Goal: Transaction & Acquisition: Purchase product/service

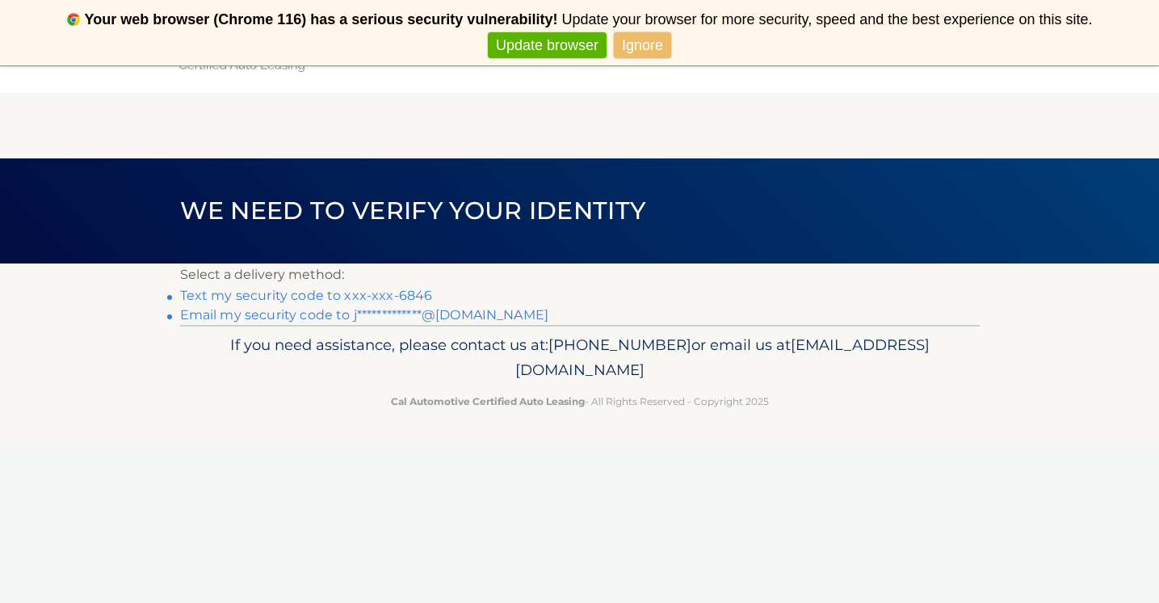
click at [346, 295] on link "Text my security code to xxx-xxx-6846" at bounding box center [306, 295] width 253 height 15
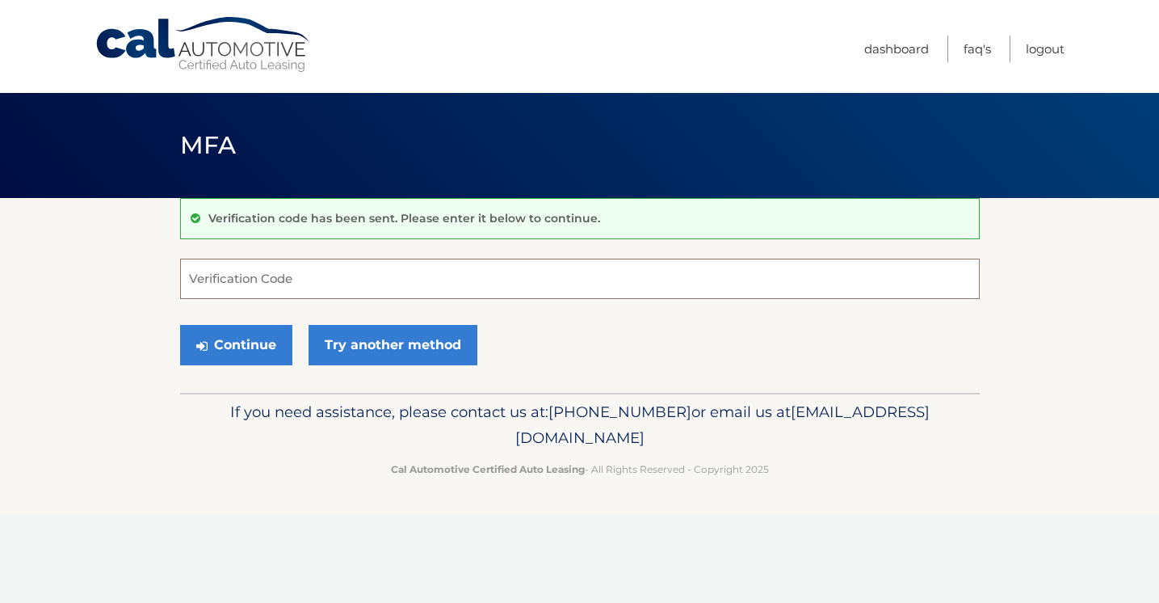
click at [346, 295] on input "Verification Code" at bounding box center [580, 279] width 800 height 40
type input "701823"
click at [271, 343] on button "Continue" at bounding box center [236, 345] width 112 height 40
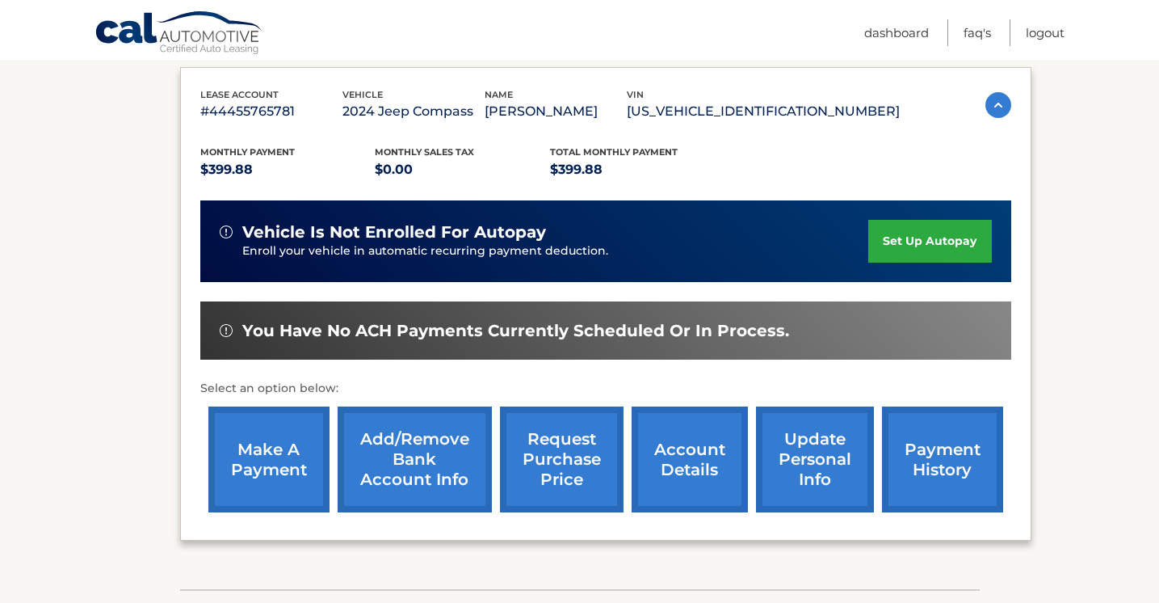
scroll to position [269, 0]
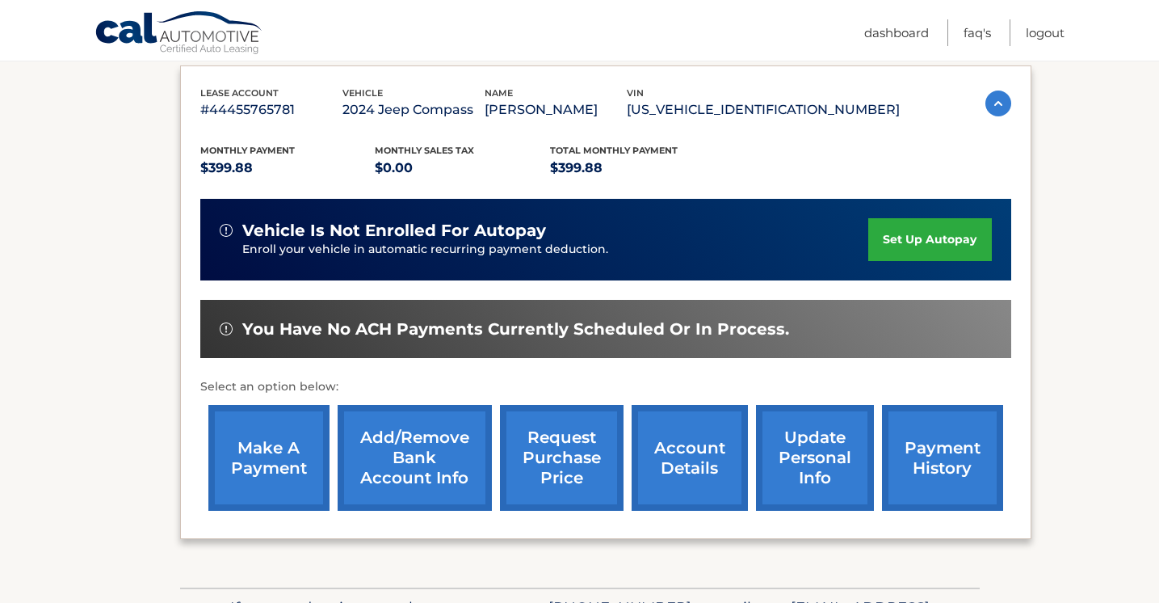
click at [245, 461] on link "make a payment" at bounding box center [268, 458] width 121 height 106
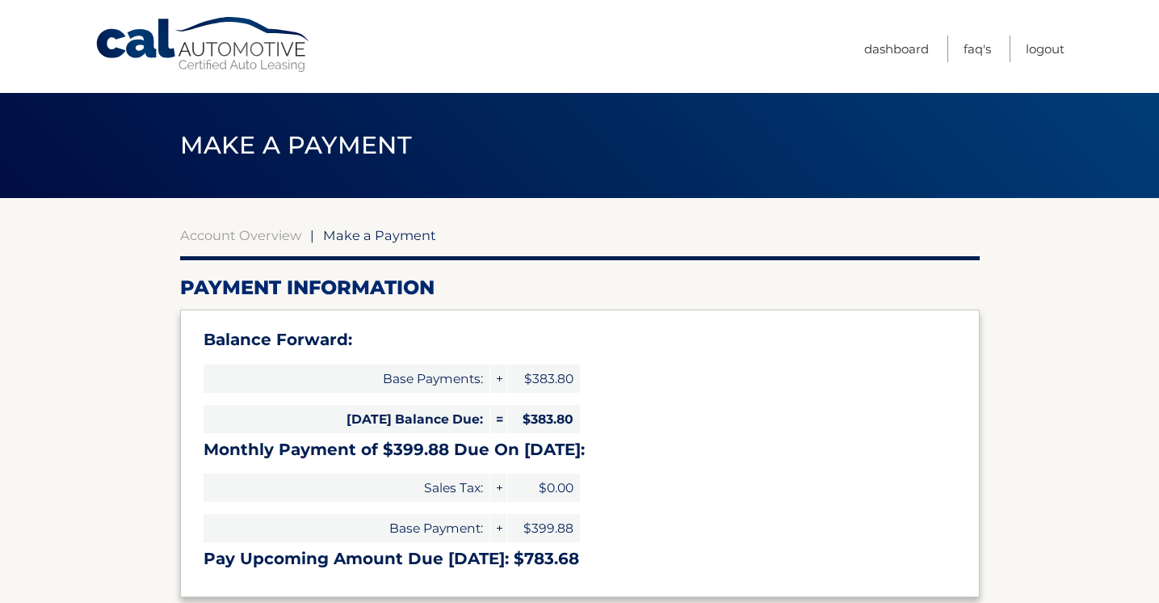
select select "OTg2MzY0YzYtOTdkMC00MDM0LTlmMzQtNjk2ZWUxNWZiMTZl"
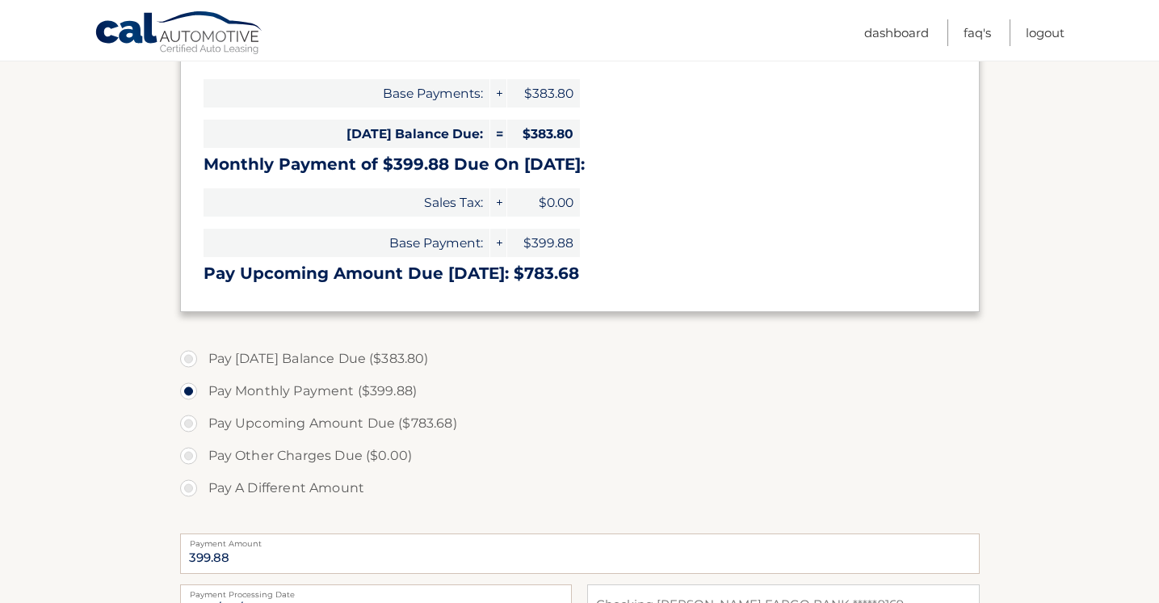
scroll to position [299, 0]
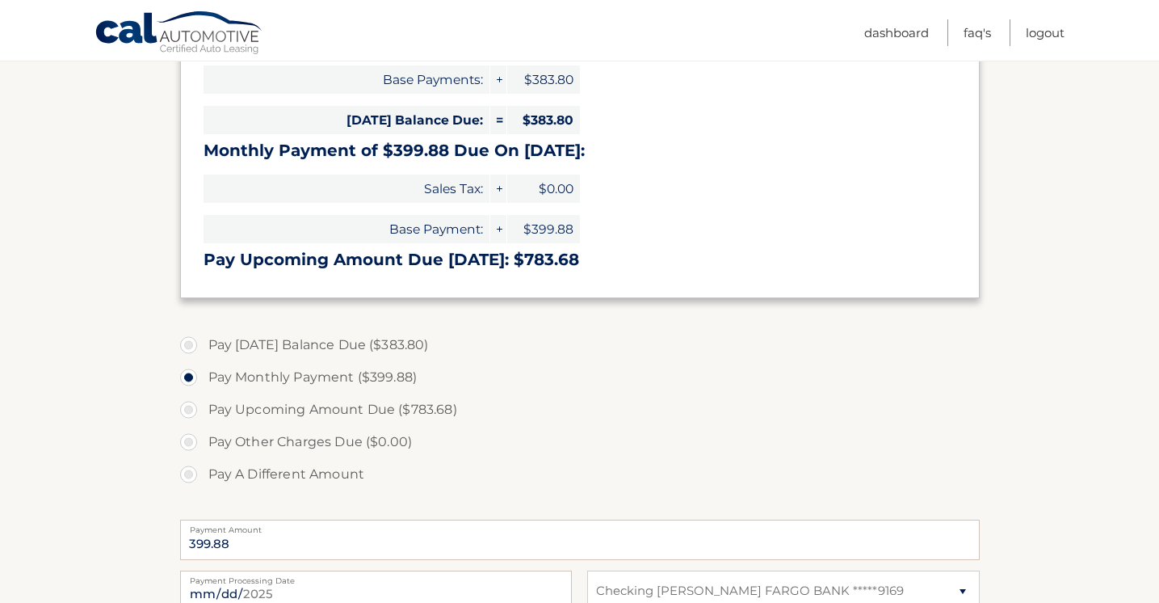
click at [226, 476] on label "Pay A Different Amount" at bounding box center [580, 474] width 800 height 32
click at [203, 476] on input "Pay A Different Amount" at bounding box center [195, 471] width 16 height 26
radio input "true"
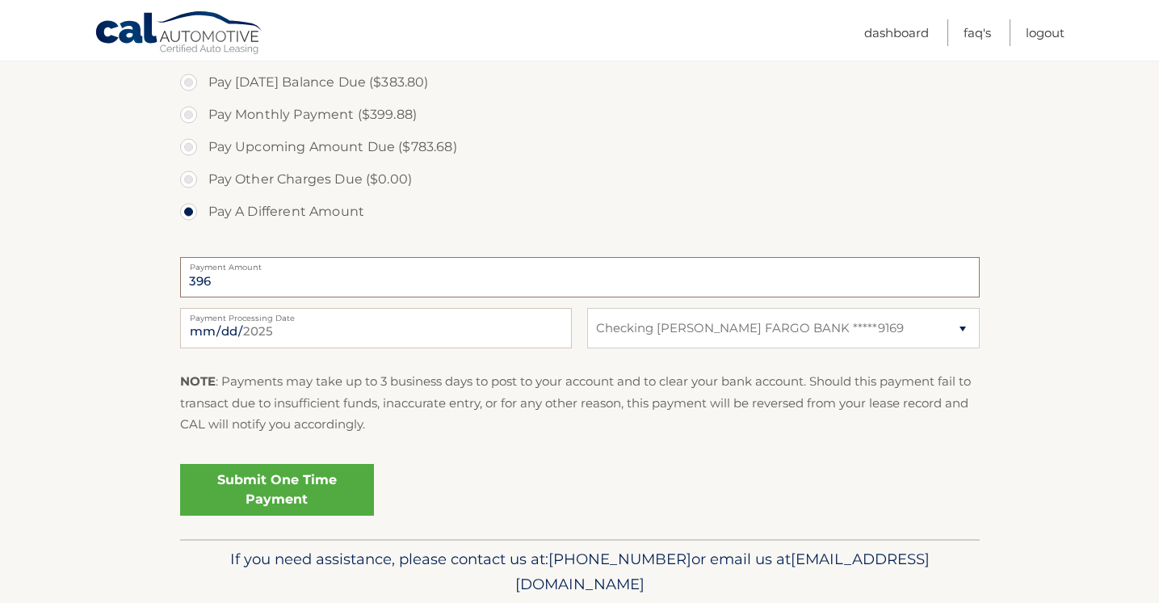
scroll to position [565, 0]
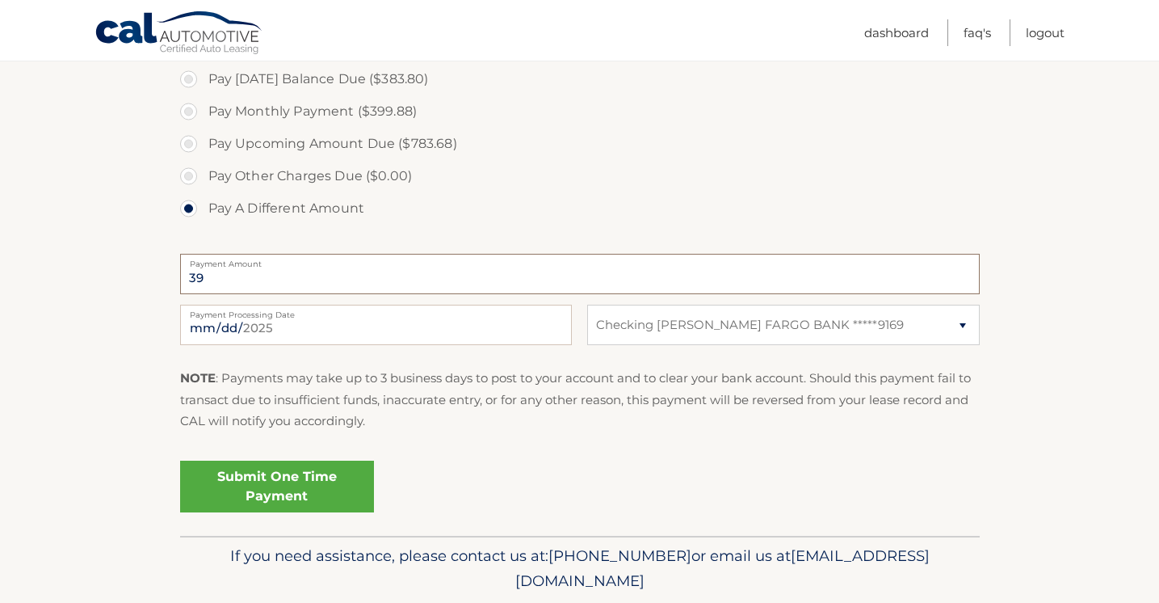
type input "3"
type input "400.00"
click at [744, 414] on p "NOTE : Payments may take up to 3 business days to post to your account and to c…" at bounding box center [580, 400] width 800 height 64
click at [328, 477] on link "Submit One Time Payment" at bounding box center [277, 486] width 194 height 52
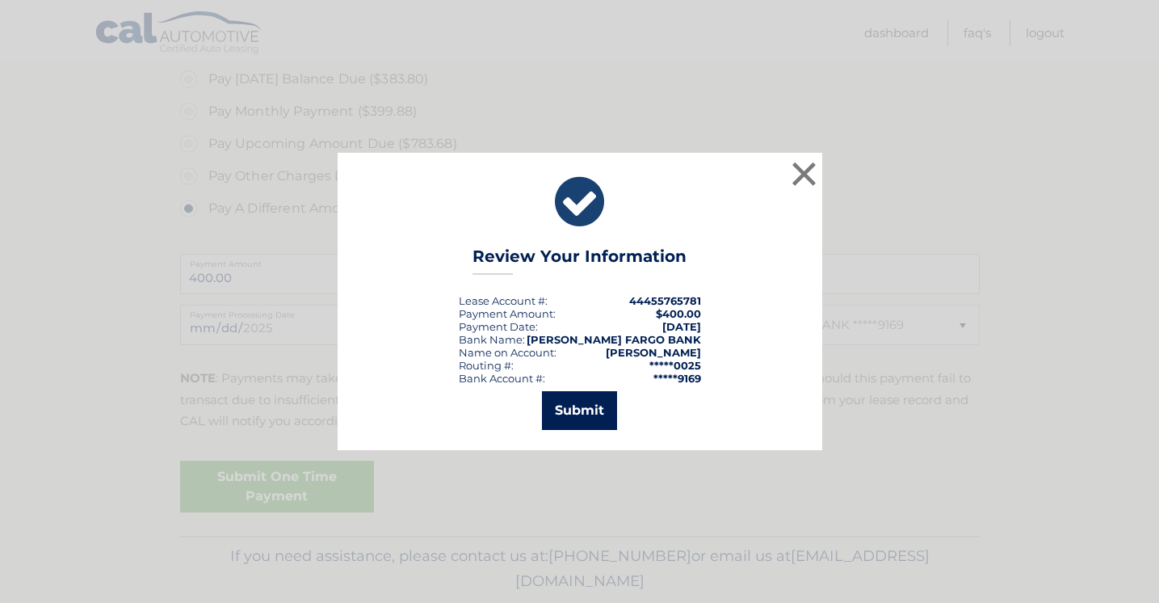
click at [589, 427] on button "Submit" at bounding box center [579, 410] width 75 height 39
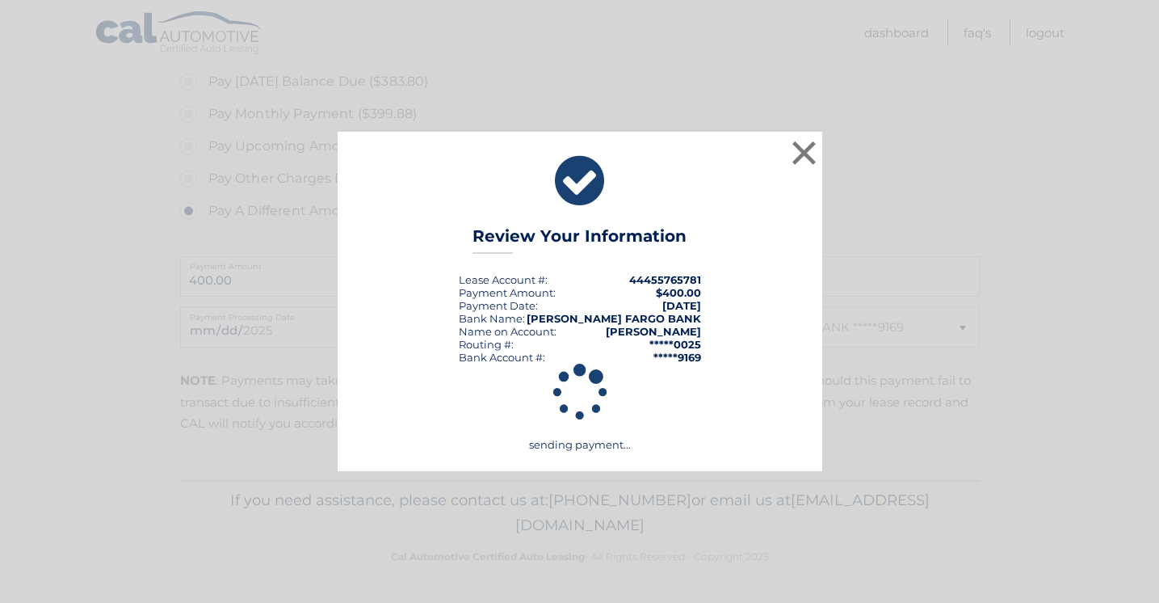
scroll to position [562, 0]
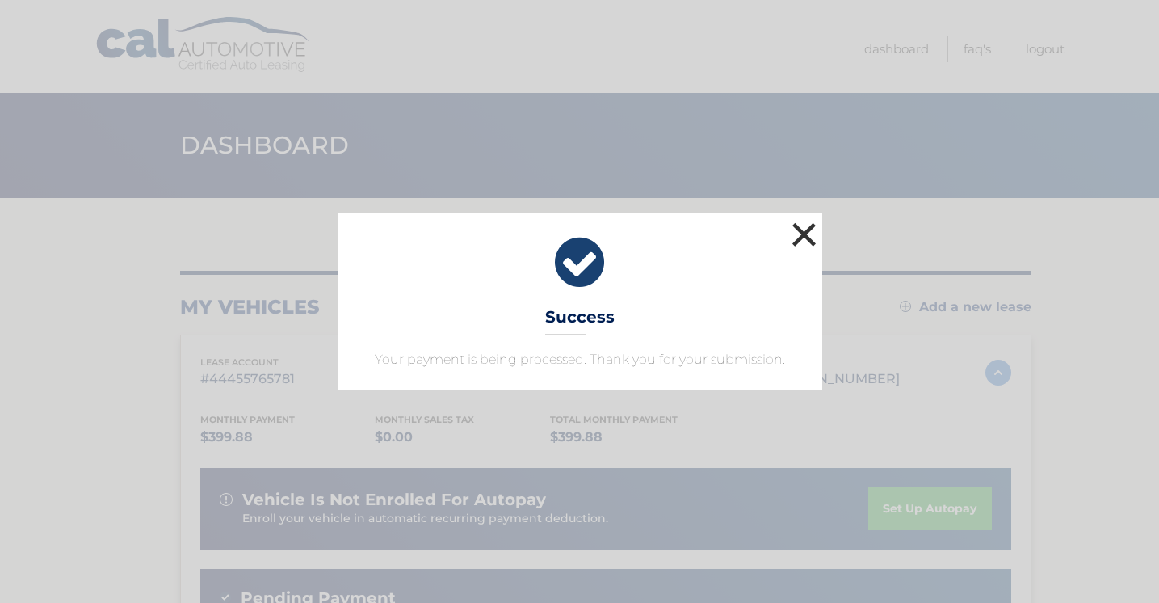
click at [810, 232] on button "×" at bounding box center [804, 234] width 32 height 32
